Goal: Find specific page/section: Find specific page/section

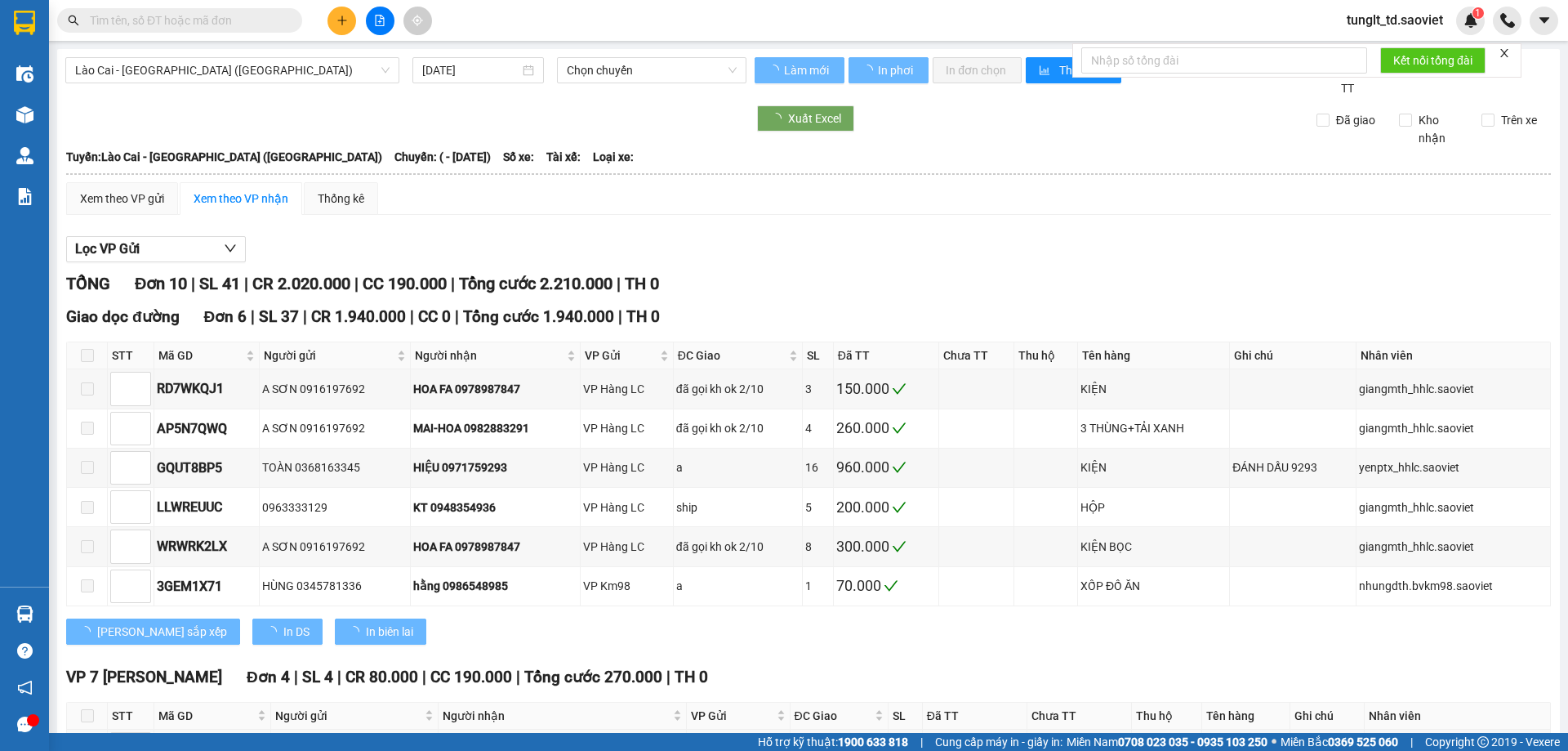
type input "02/10/2025"
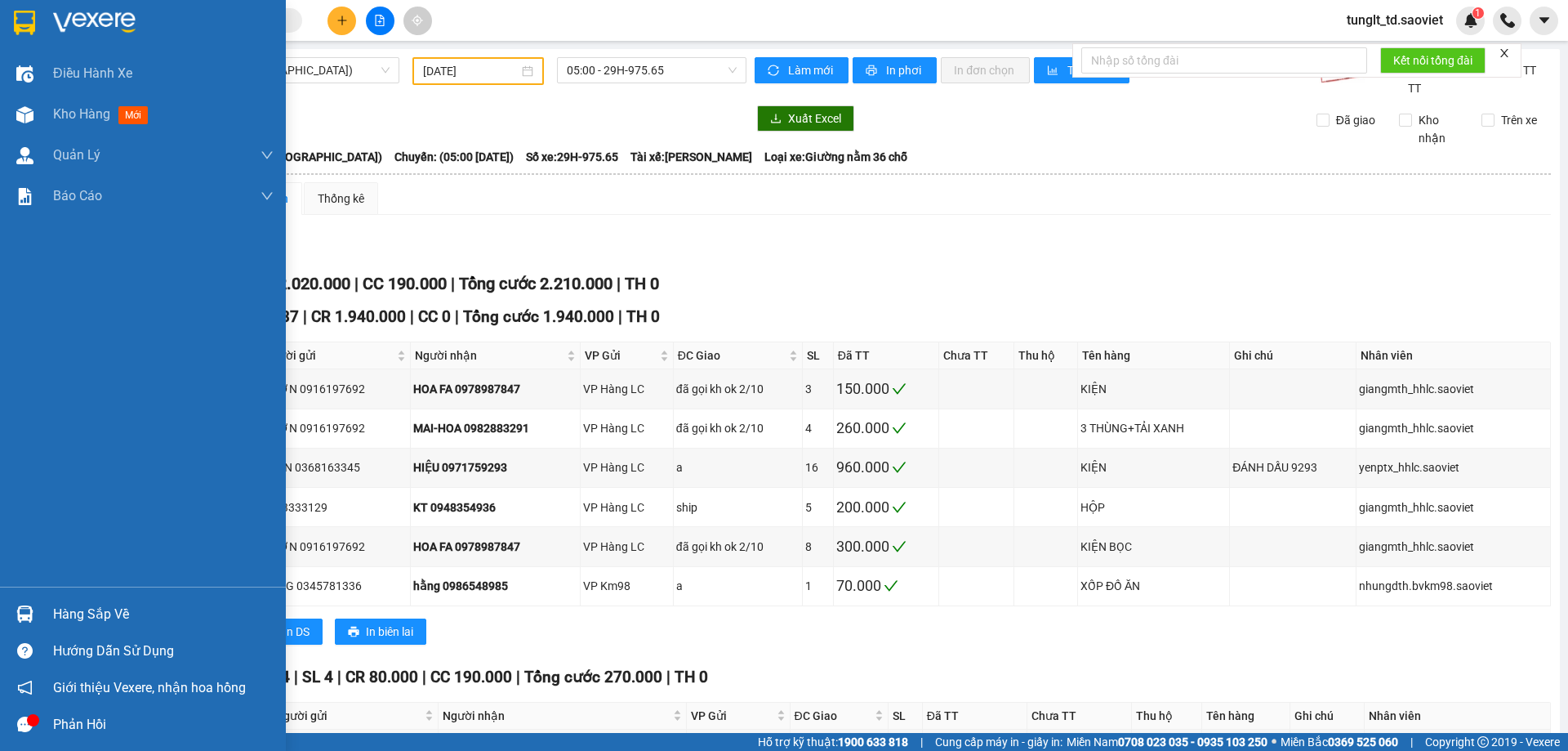
click at [33, 619] on img at bounding box center [24, 613] width 17 height 17
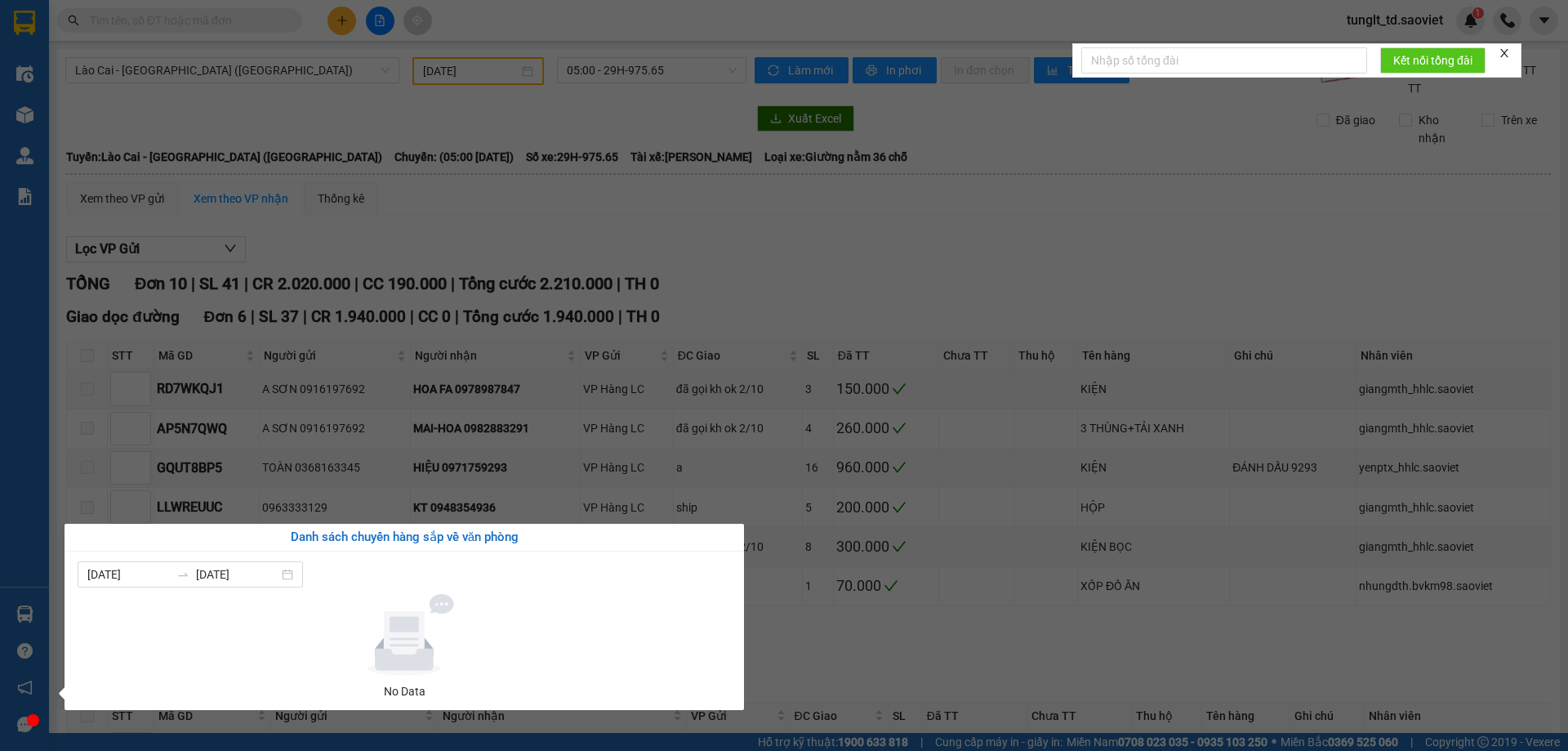
drag, startPoint x: 545, startPoint y: 198, endPoint x: 339, endPoint y: 178, distance: 207.0
click at [543, 194] on section "Kết quả tìm kiếm ( 0 ) Bộ lọc No Data tunglt_td.saoviet 1 Điều hành xe Kho hàng…" at bounding box center [784, 376] width 1568 height 751
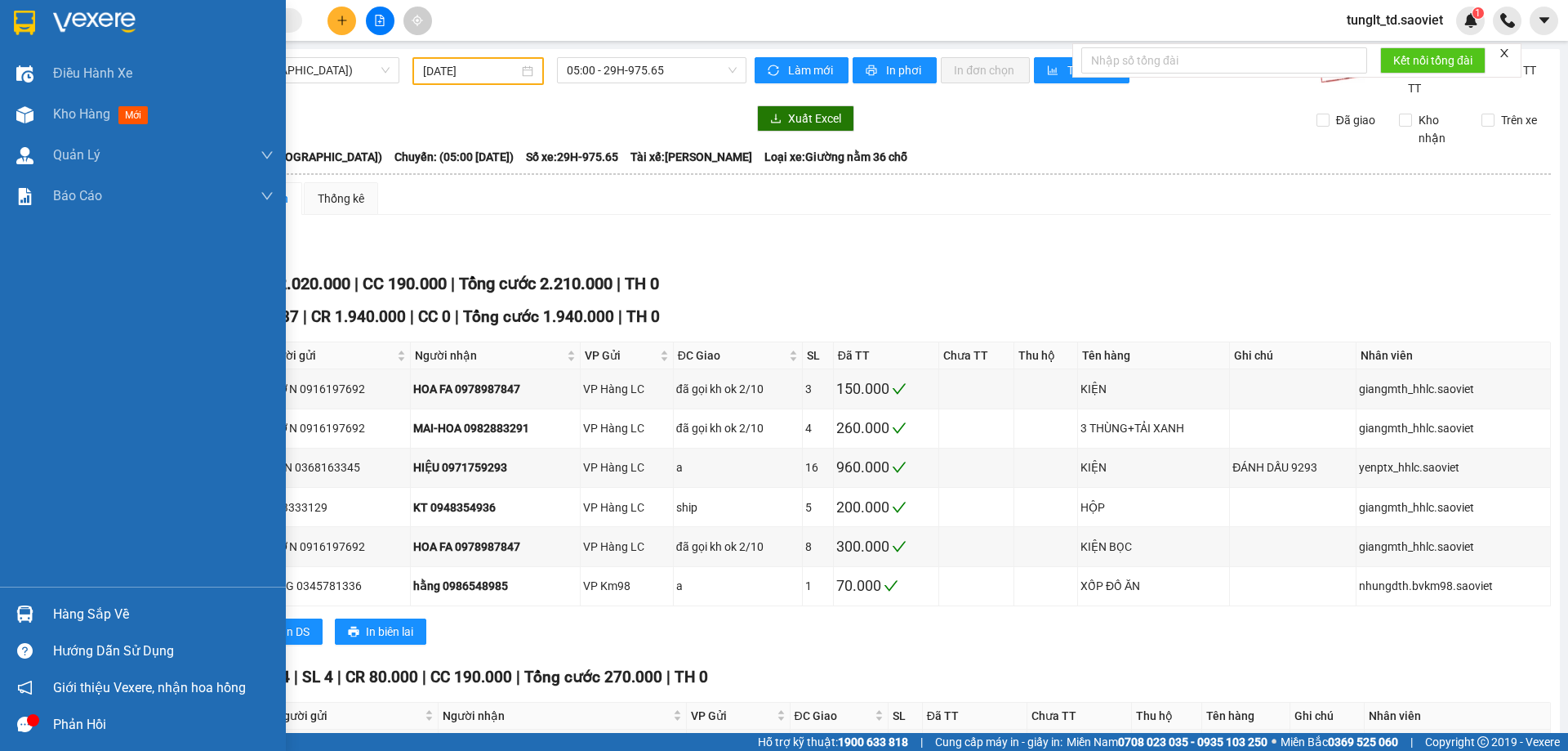
drag, startPoint x: 16, startPoint y: 599, endPoint x: 24, endPoint y: 610, distance: 13.6
click at [16, 600] on div "Hàng sắp về" at bounding box center [142, 613] width 286 height 36
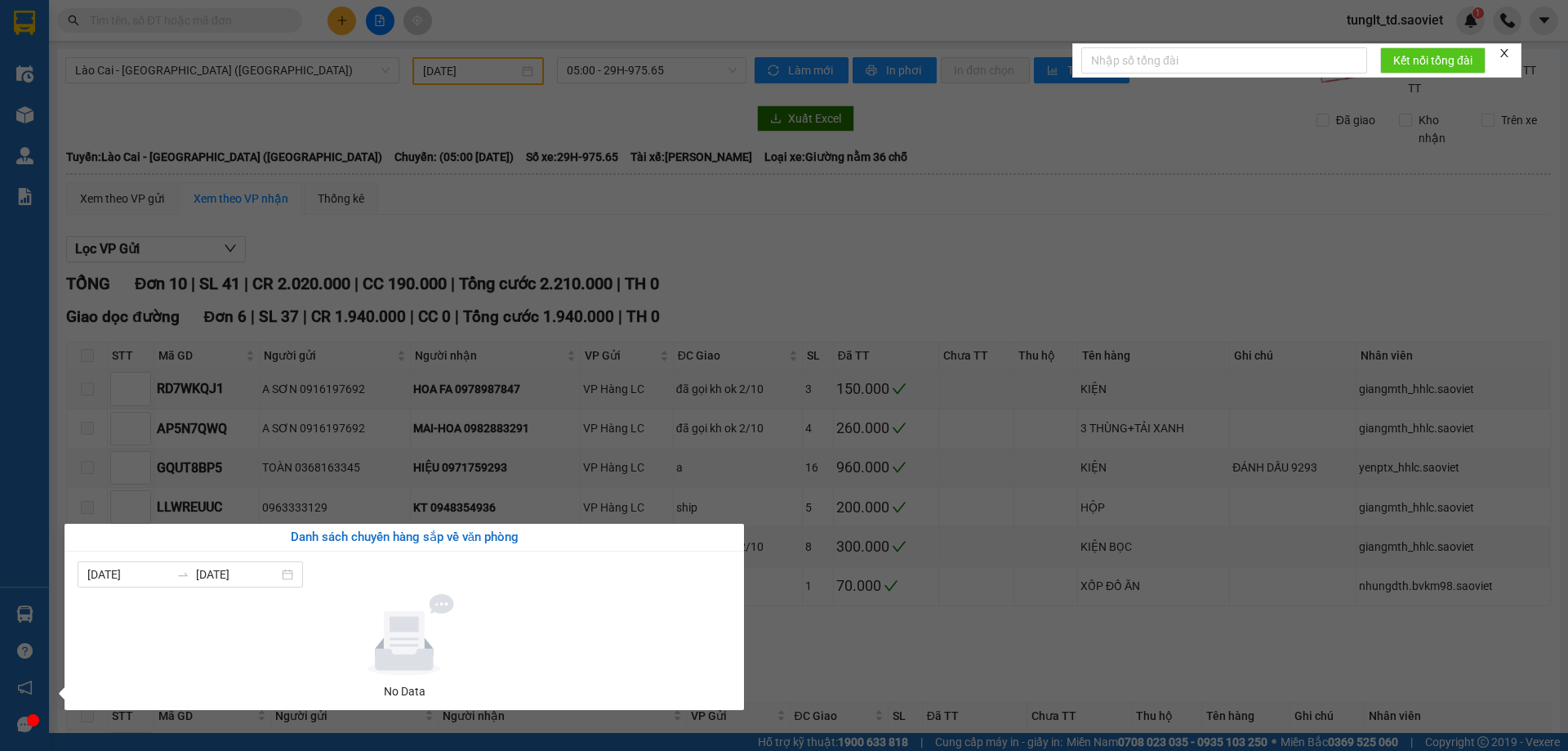
click at [184, 109] on section "Kết quả tìm kiếm ( 0 ) Bộ lọc No Data tunglt_td.saoviet 1 Điều hành xe Kho hàng…" at bounding box center [784, 376] width 1568 height 751
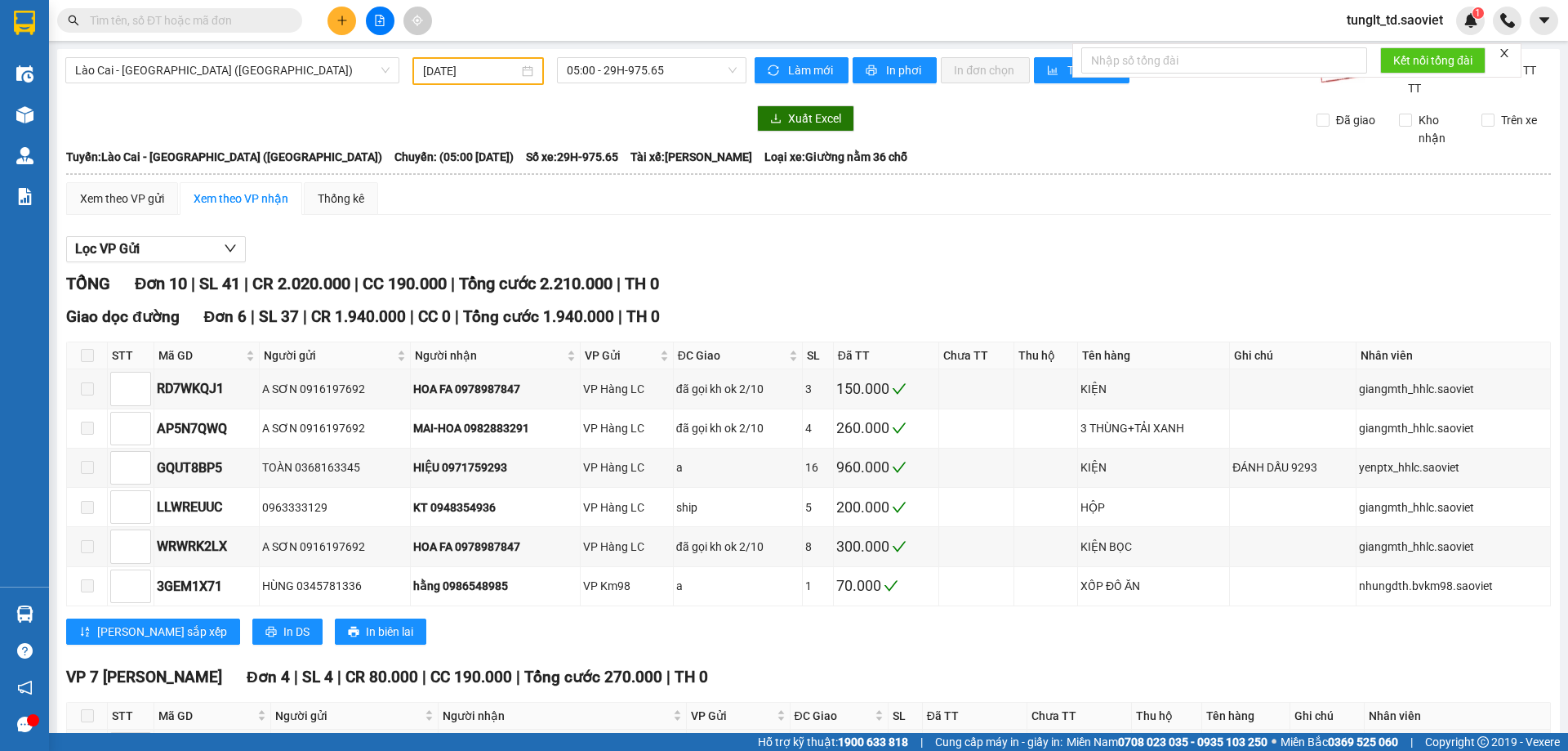
click at [275, 25] on input "text" at bounding box center [186, 20] width 193 height 18
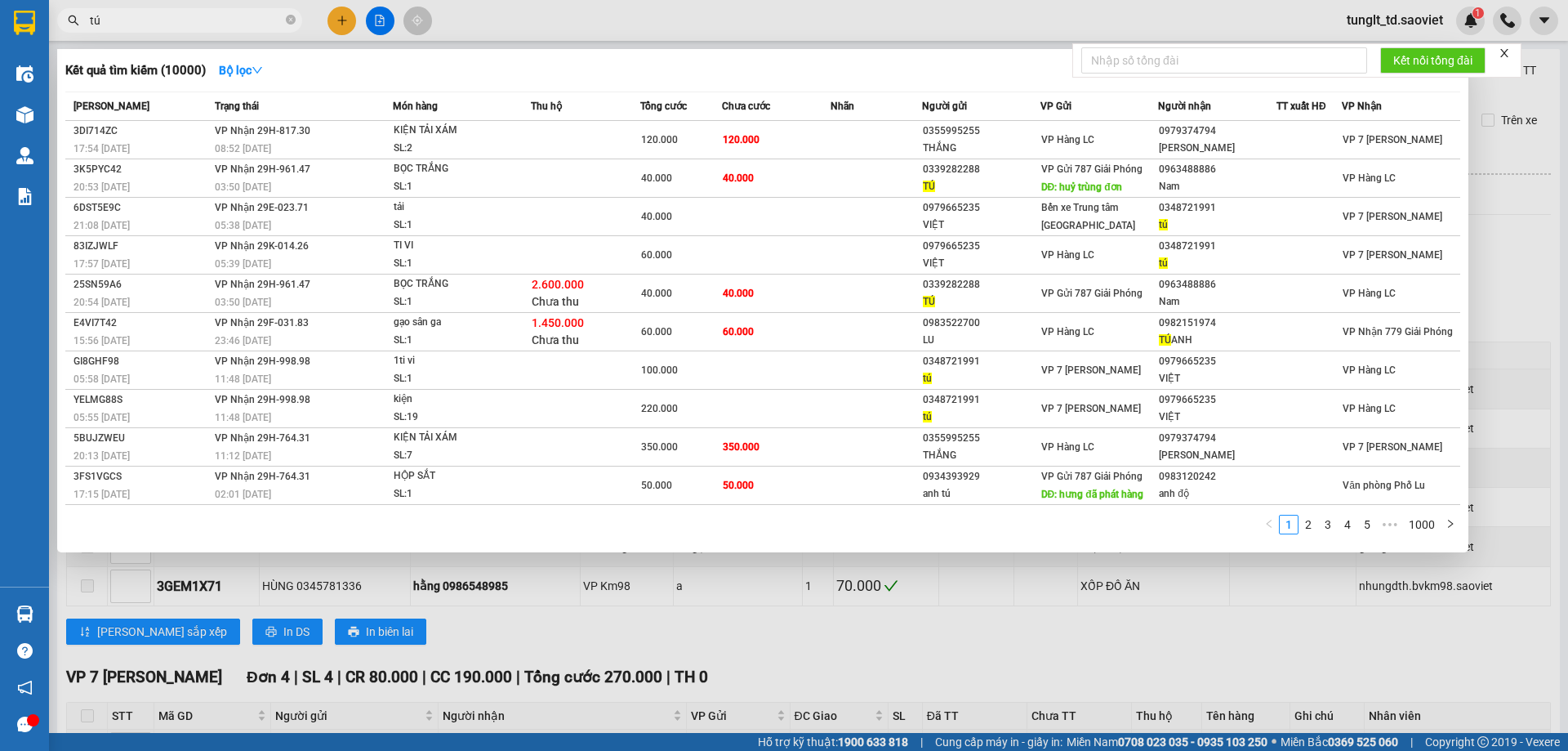
type input "tú"
drag, startPoint x: 788, startPoint y: 622, endPoint x: 775, endPoint y: 622, distance: 13.0
click at [787, 622] on div at bounding box center [784, 376] width 1568 height 751
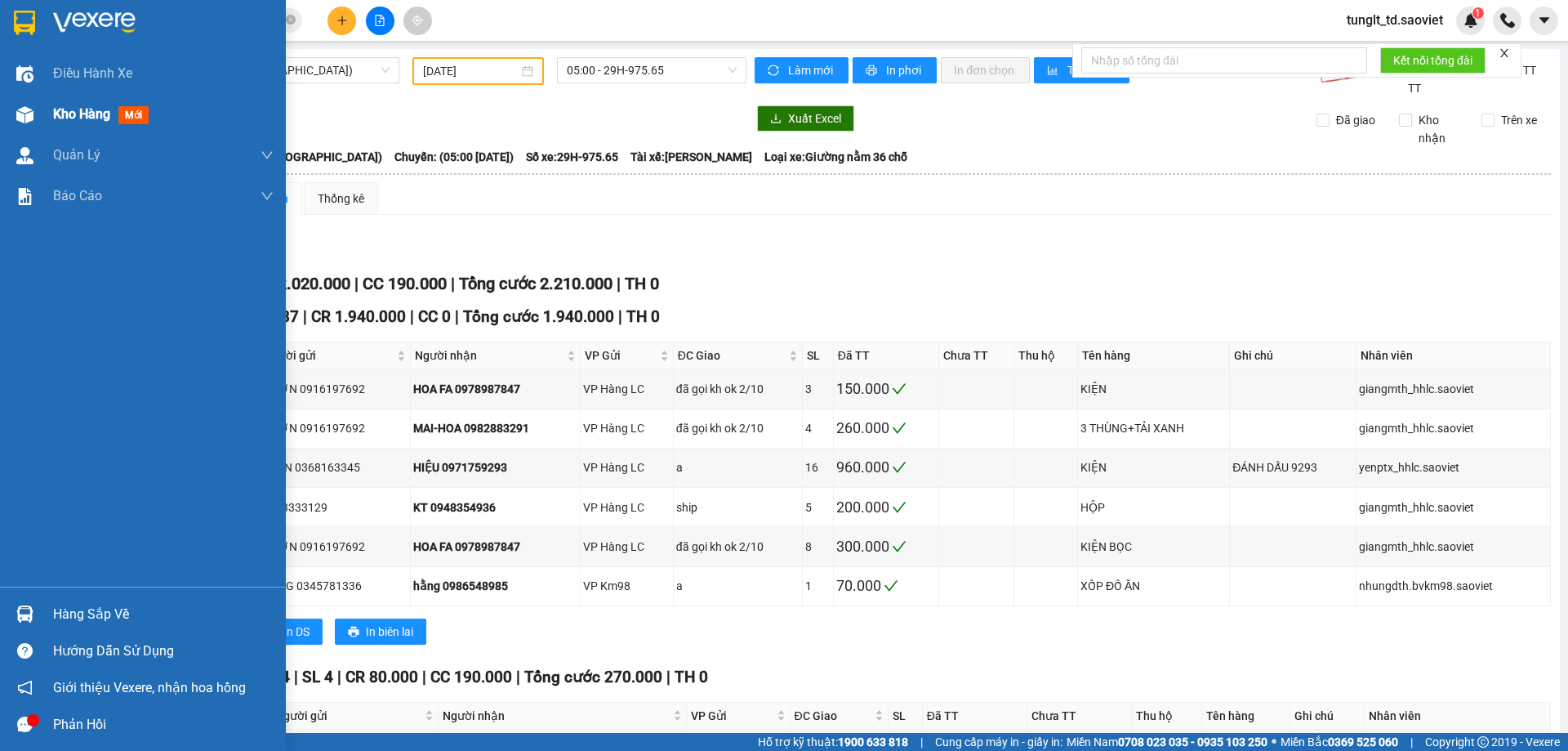
click at [22, 107] on img at bounding box center [24, 114] width 17 height 17
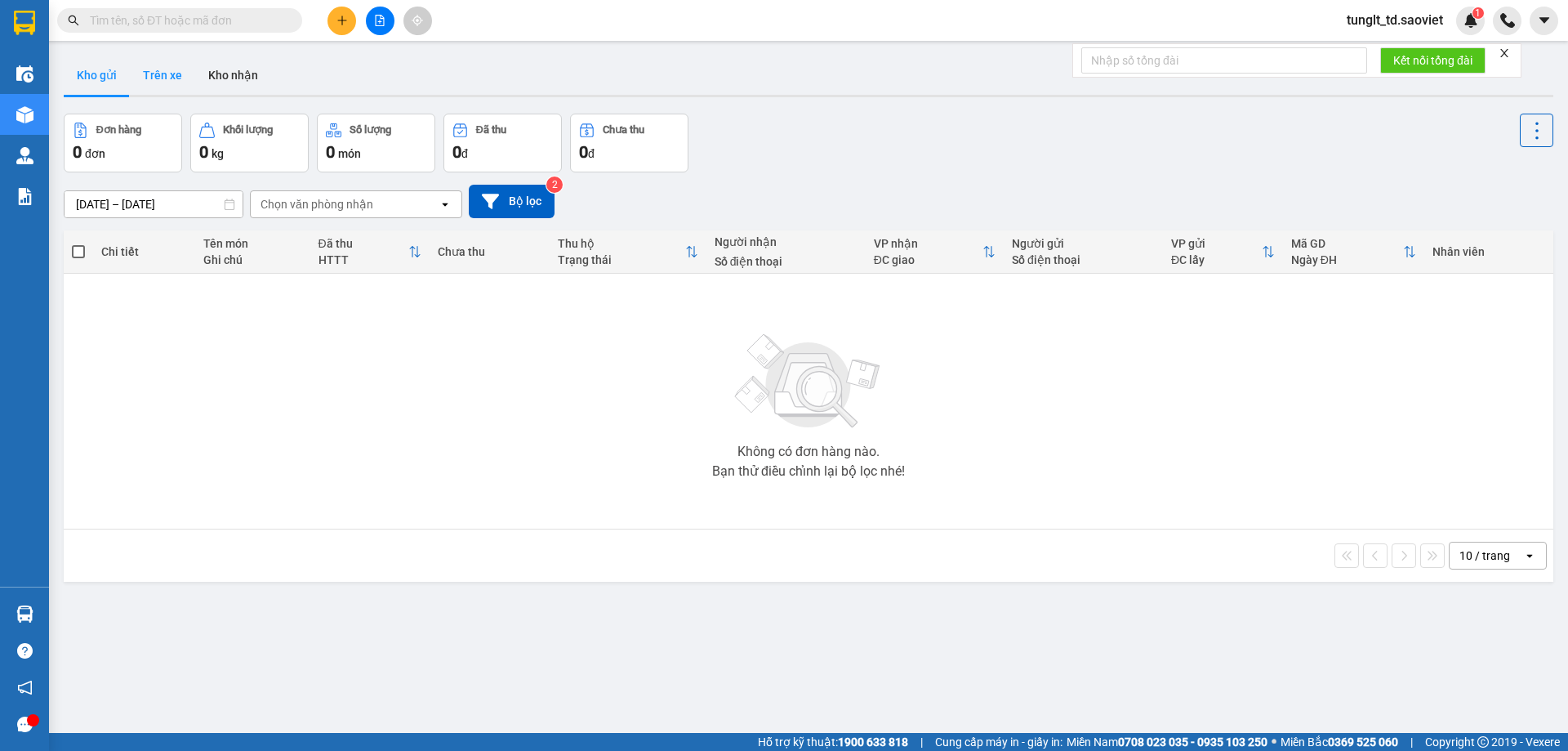
click at [178, 67] on button "Trên xe" at bounding box center [162, 75] width 65 height 39
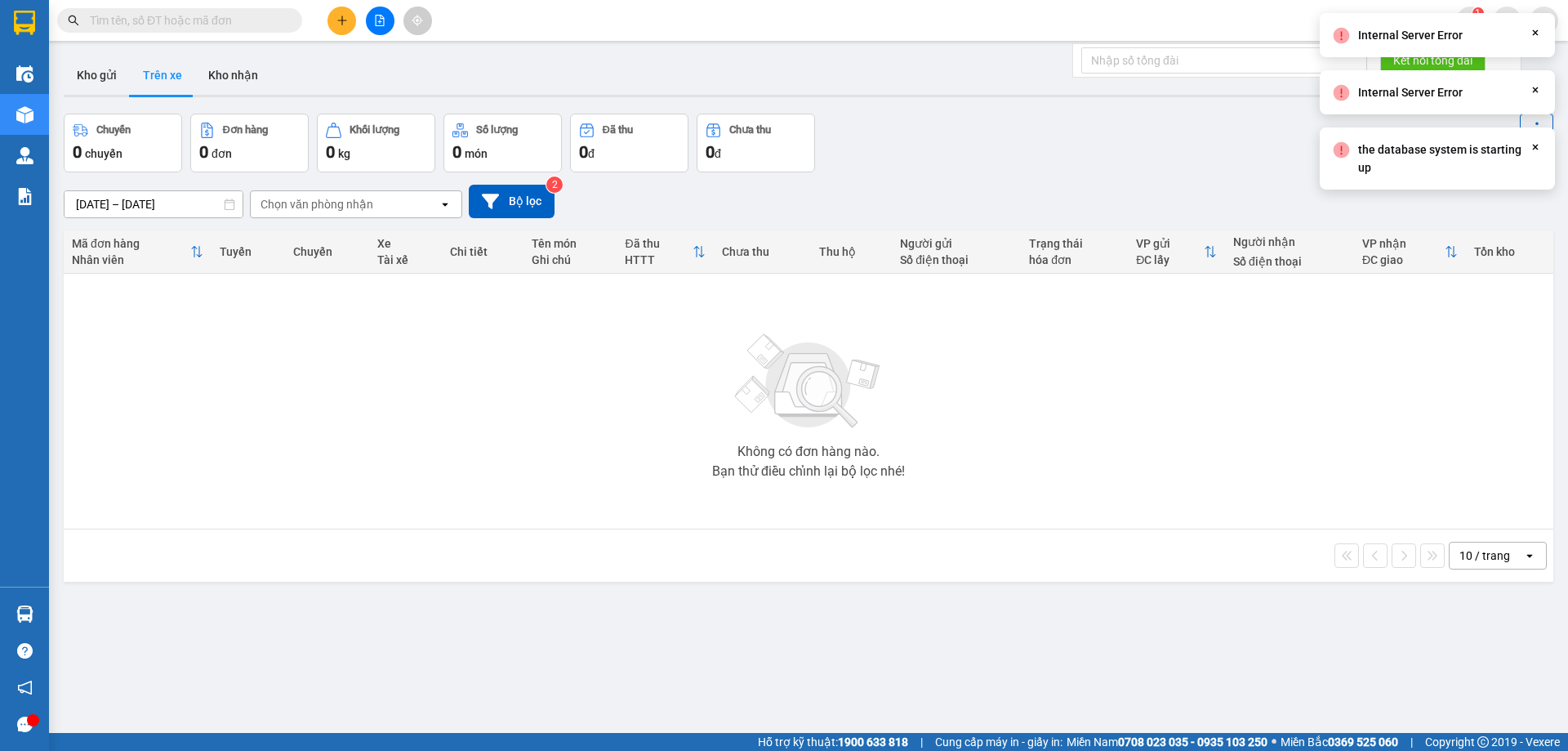
click at [317, 205] on div "Chọn văn phòng nhận" at bounding box center [317, 204] width 113 height 16
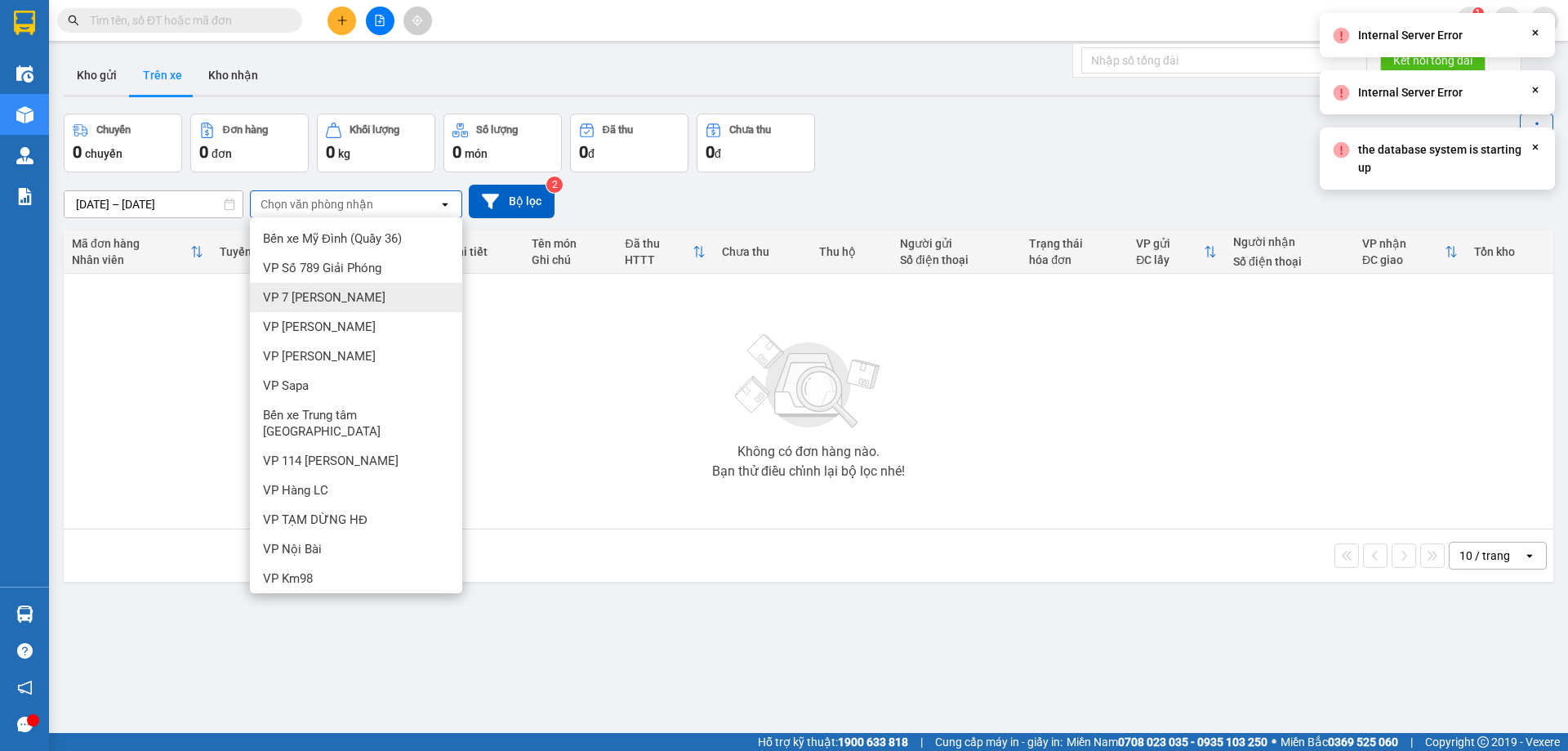
drag, startPoint x: 341, startPoint y: 303, endPoint x: 349, endPoint y: 299, distance: 8.9
click at [342, 303] on span "VP 7 [PERSON_NAME]" at bounding box center [325, 297] width 123 height 16
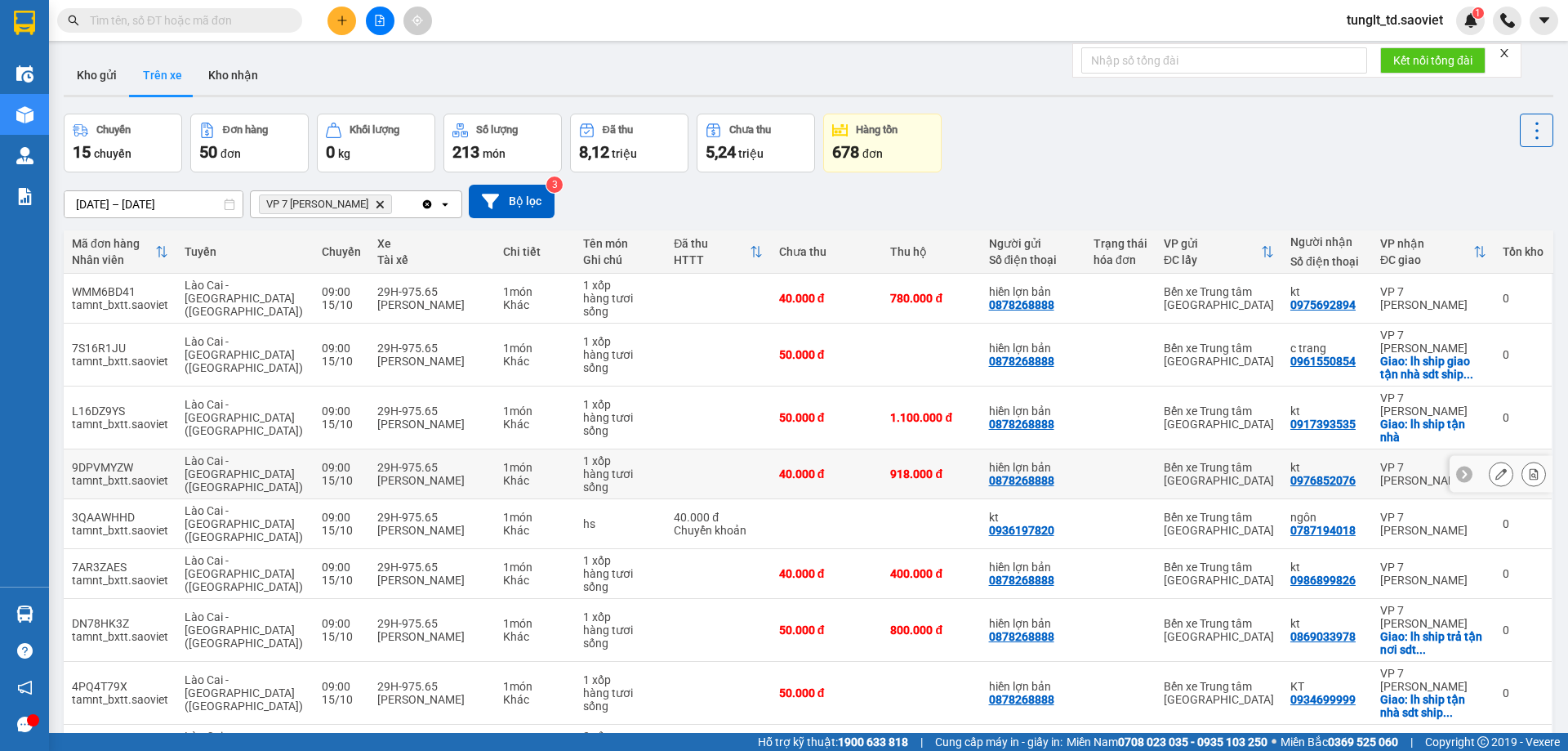
scroll to position [80, 0]
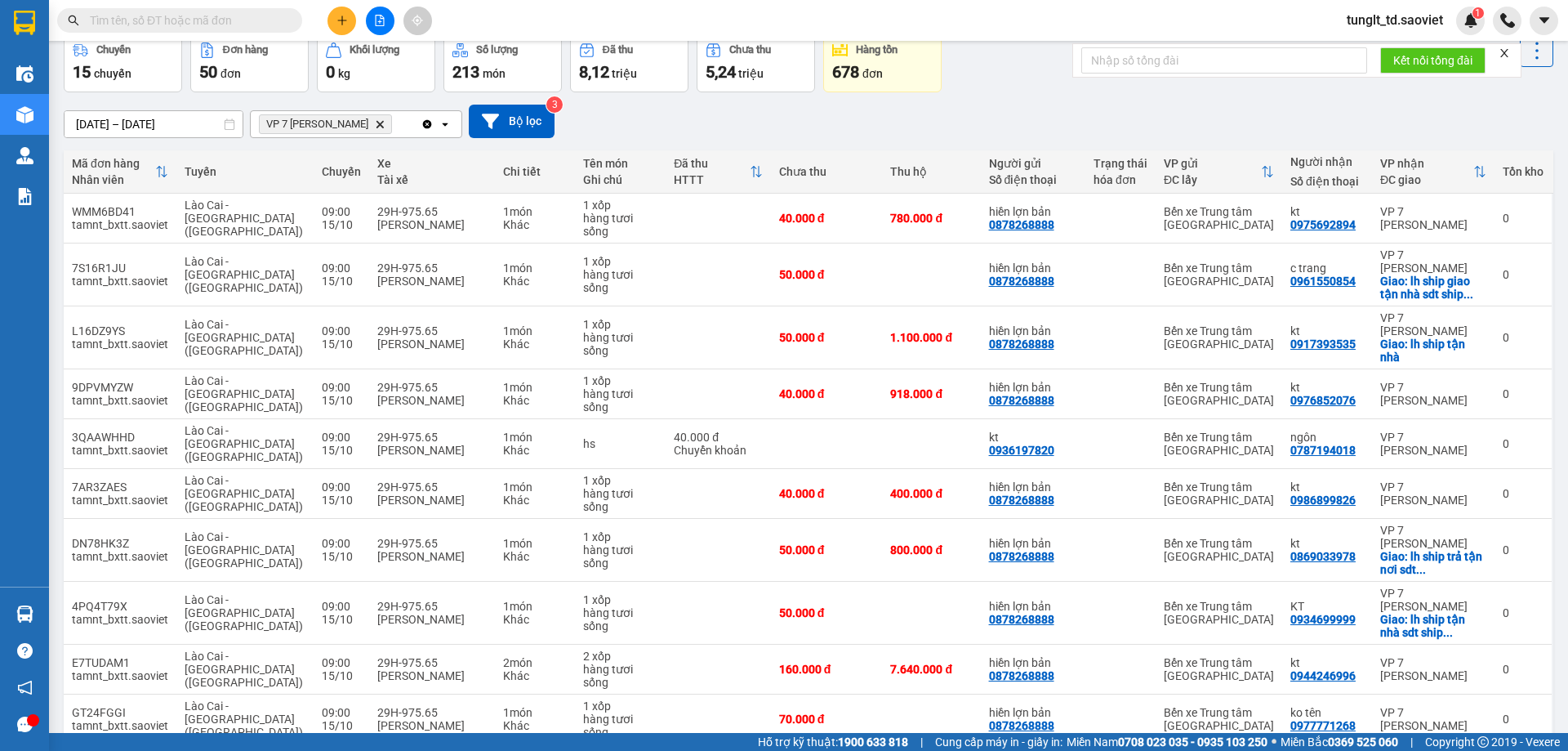
click at [1468, 656] on span "100 / trang" at bounding box center [1479, 656] width 59 height 16
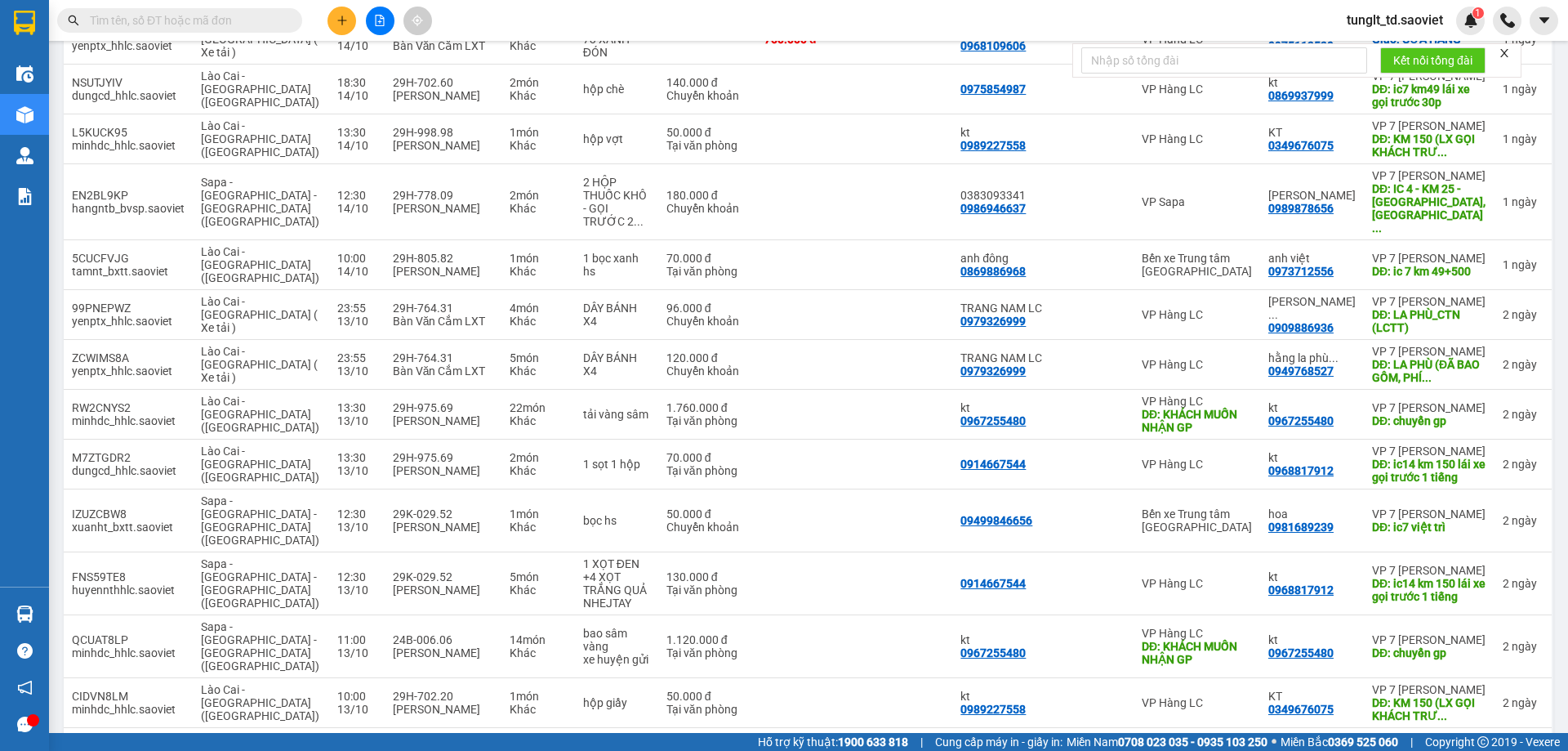
scroll to position [0, 0]
